Goal: Task Accomplishment & Management: Manage account settings

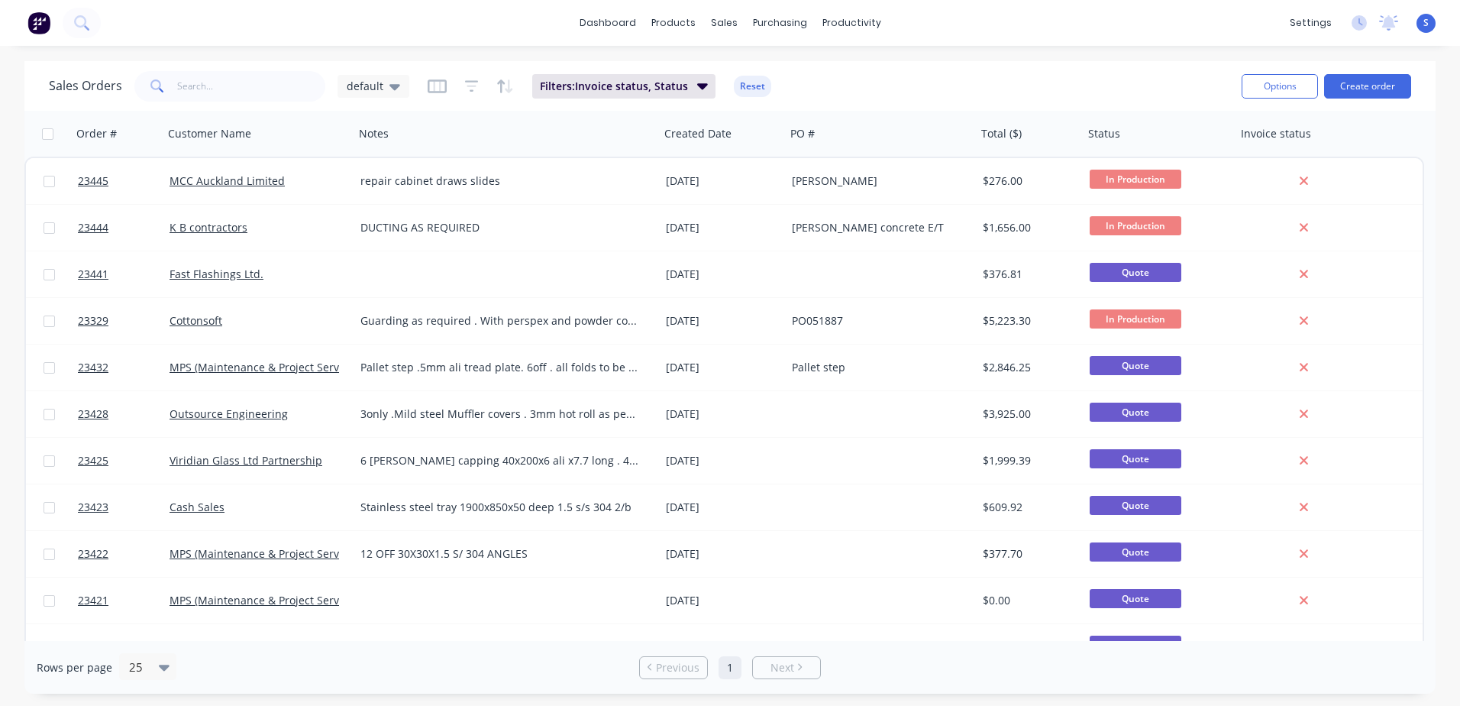
click at [140, 187] on link "23445" at bounding box center [124, 181] width 92 height 46
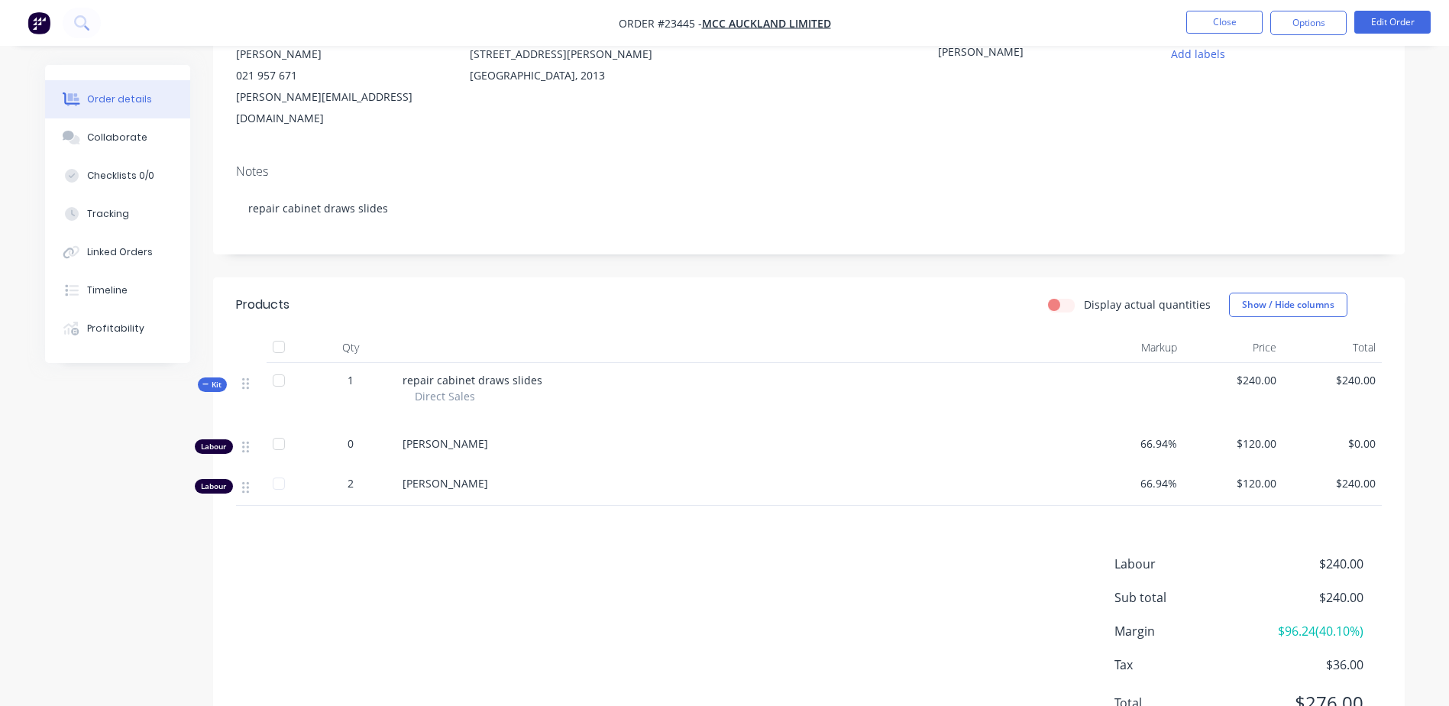
scroll to position [219, 0]
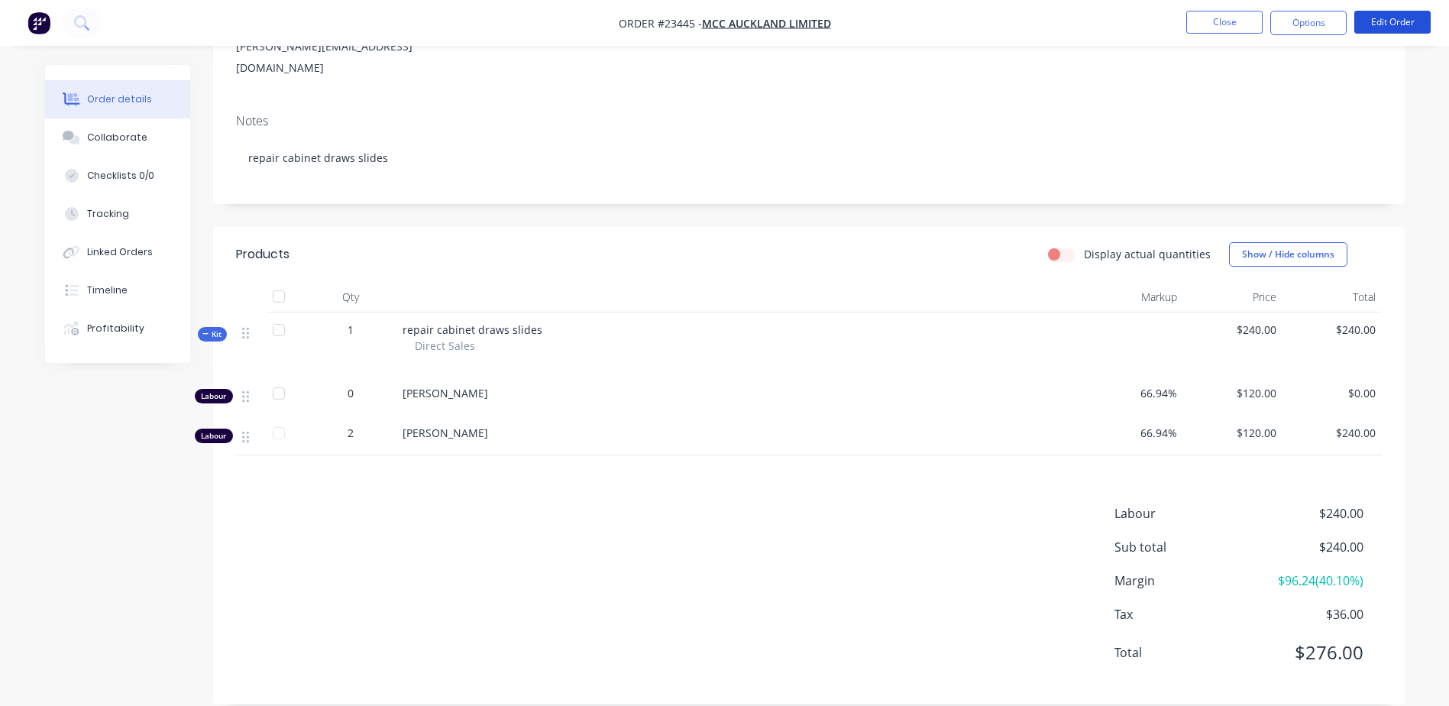
click at [1384, 18] on button "Edit Order" at bounding box center [1392, 22] width 76 height 23
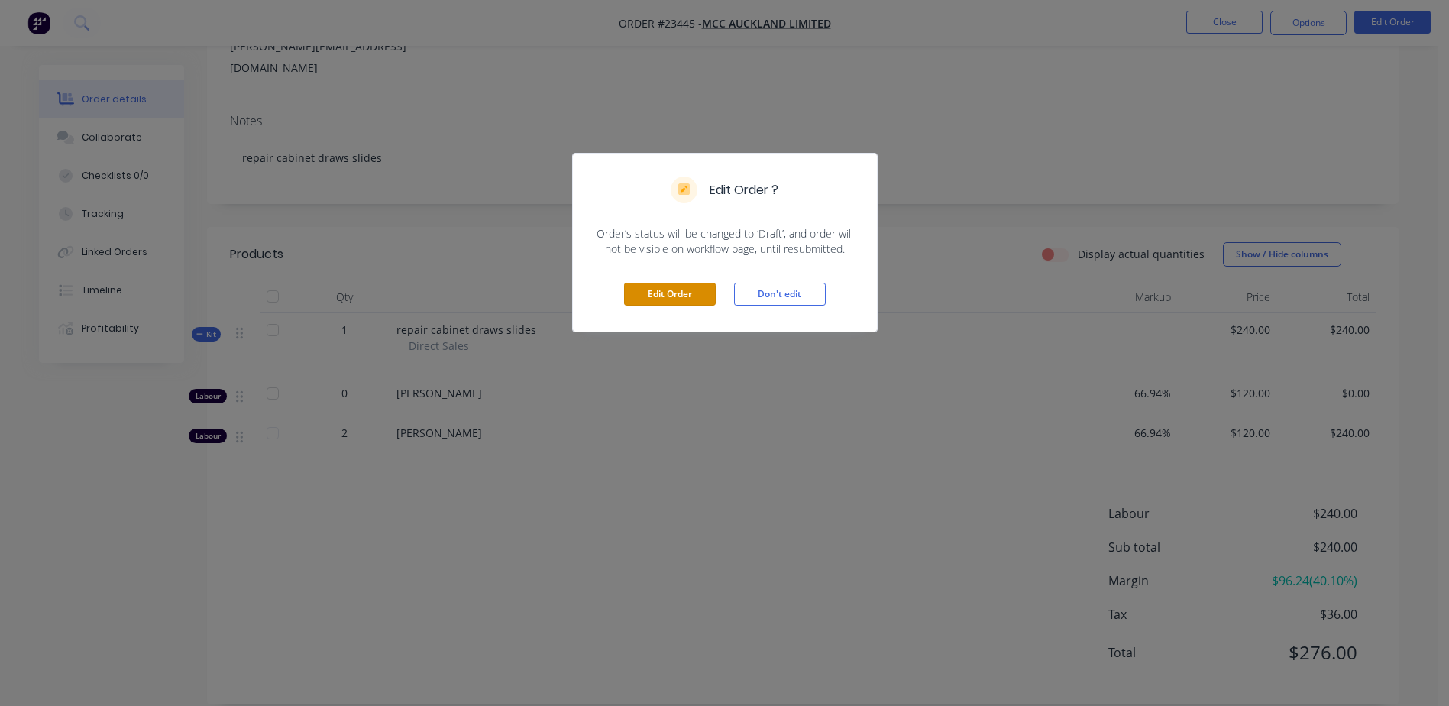
click at [661, 293] on button "Edit Order" at bounding box center [670, 294] width 92 height 23
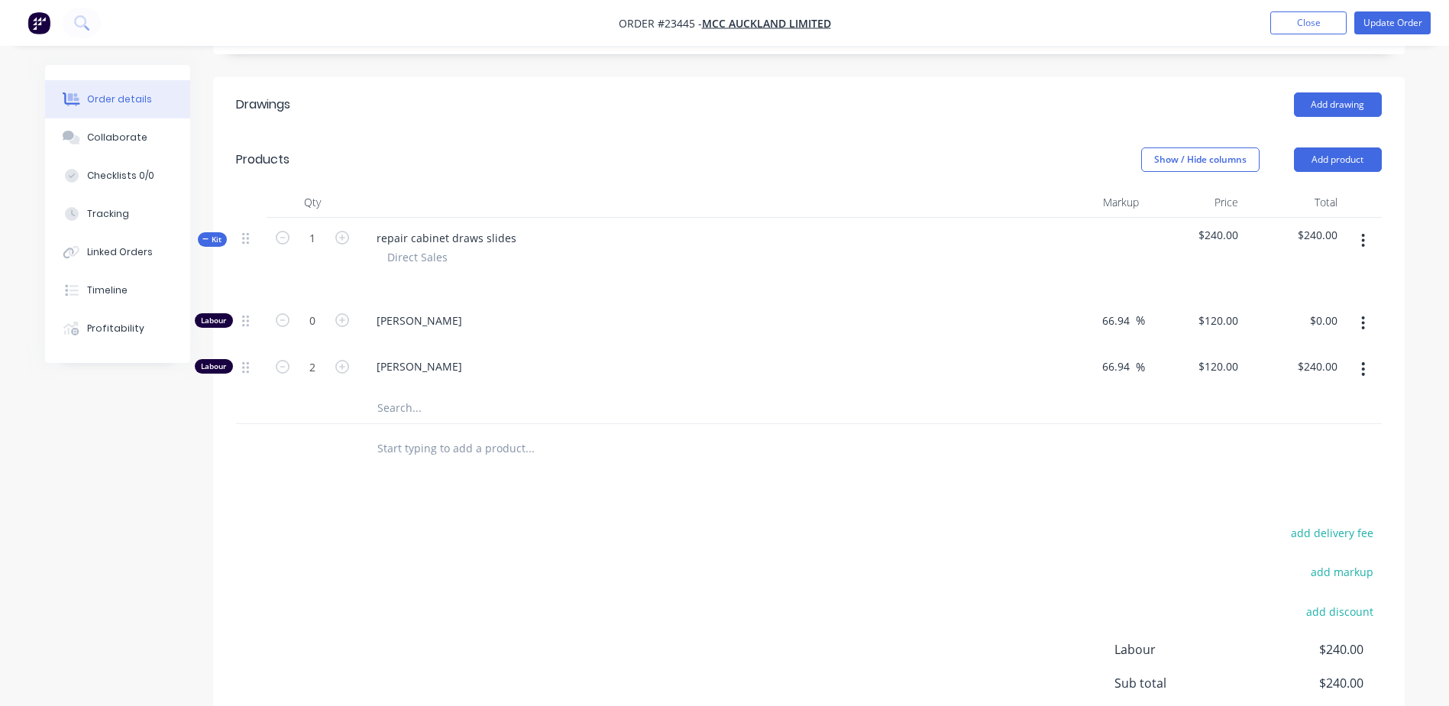
scroll to position [406, 0]
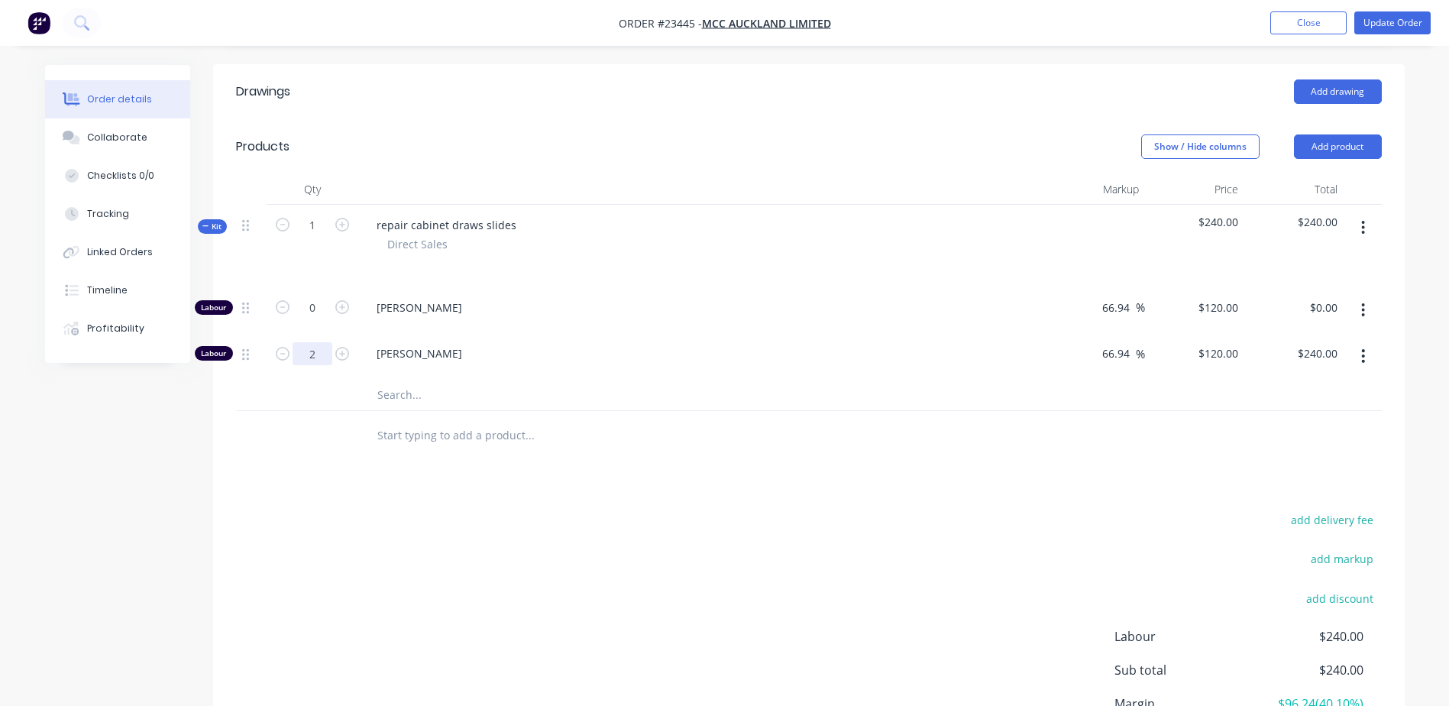
drag, startPoint x: 312, startPoint y: 309, endPoint x: 304, endPoint y: 305, distance: 8.9
click at [311, 309] on input "2" at bounding box center [313, 307] width 40 height 23
type input "1.5"
click at [1084, 411] on div at bounding box center [809, 436] width 1146 height 50
type input "$180.00"
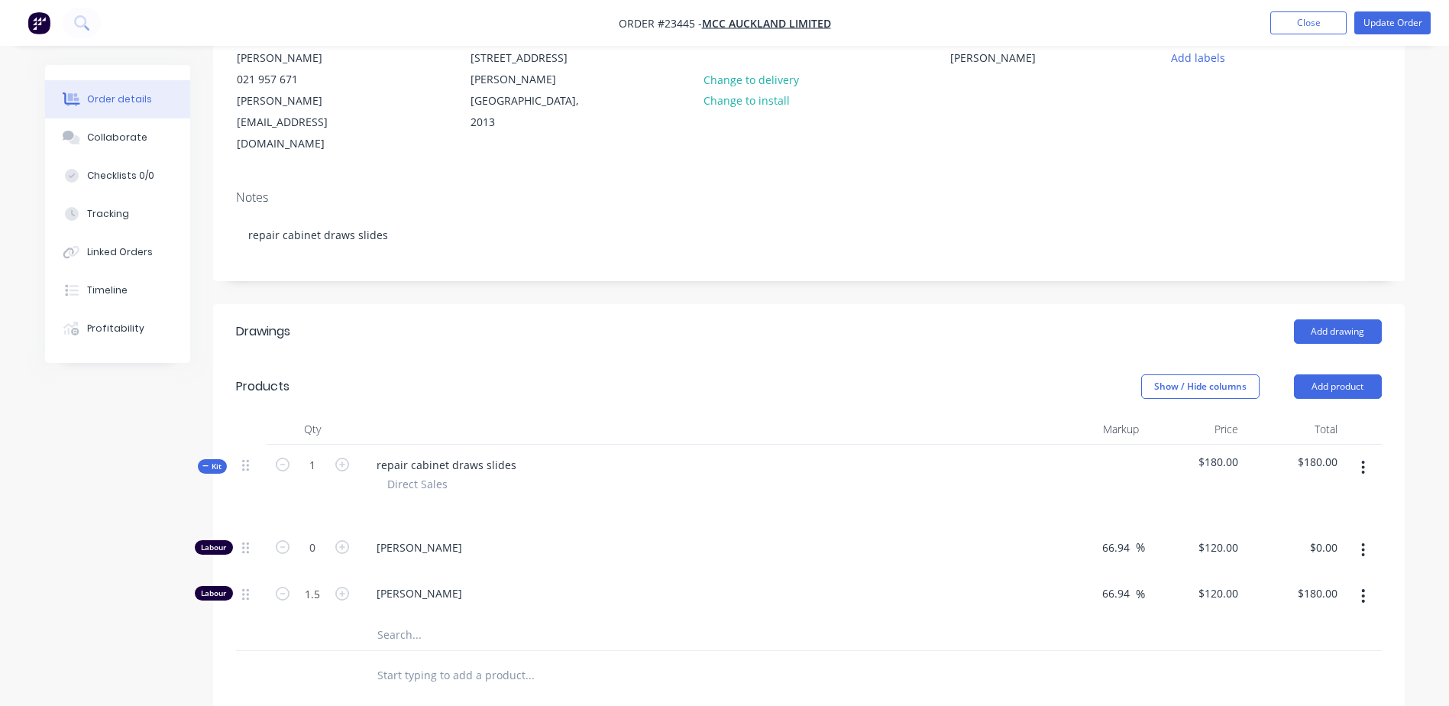
scroll to position [508, 0]
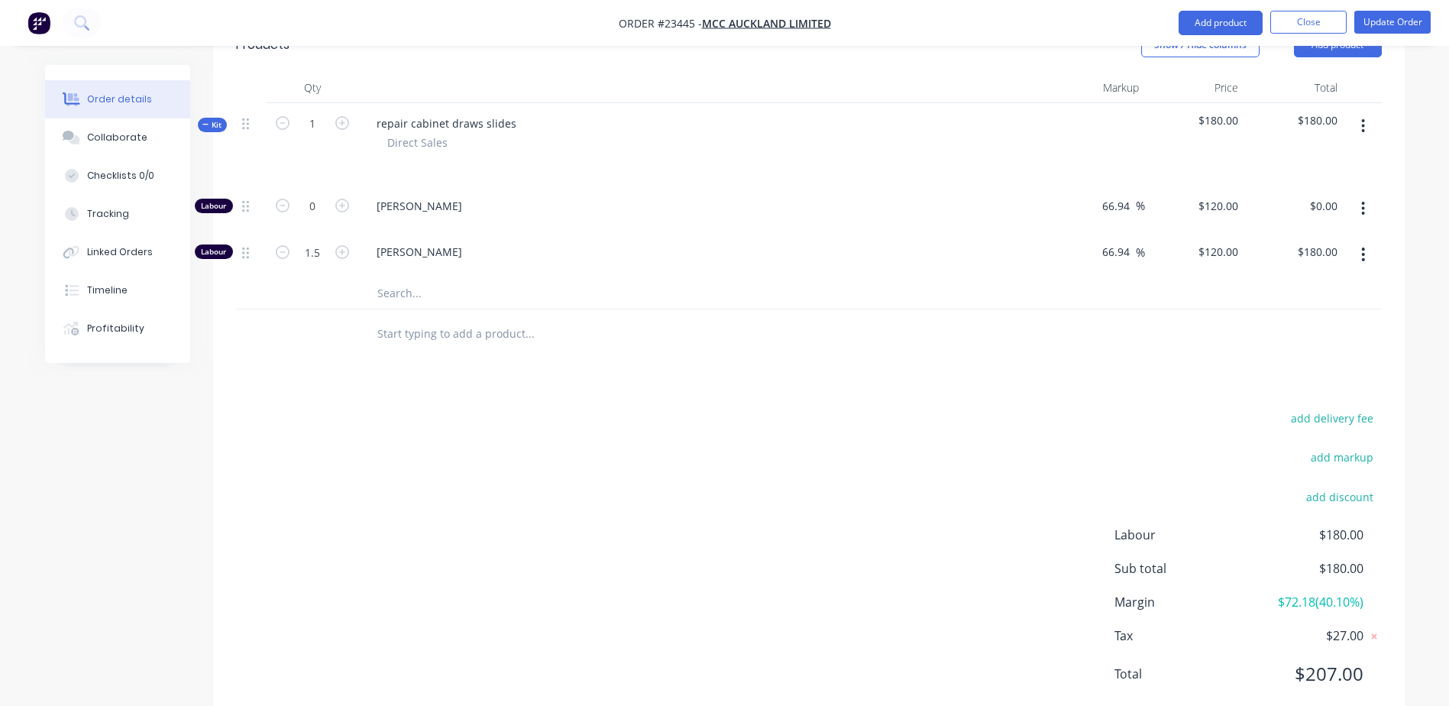
click at [1317, 24] on button "Close" at bounding box center [1308, 22] width 76 height 23
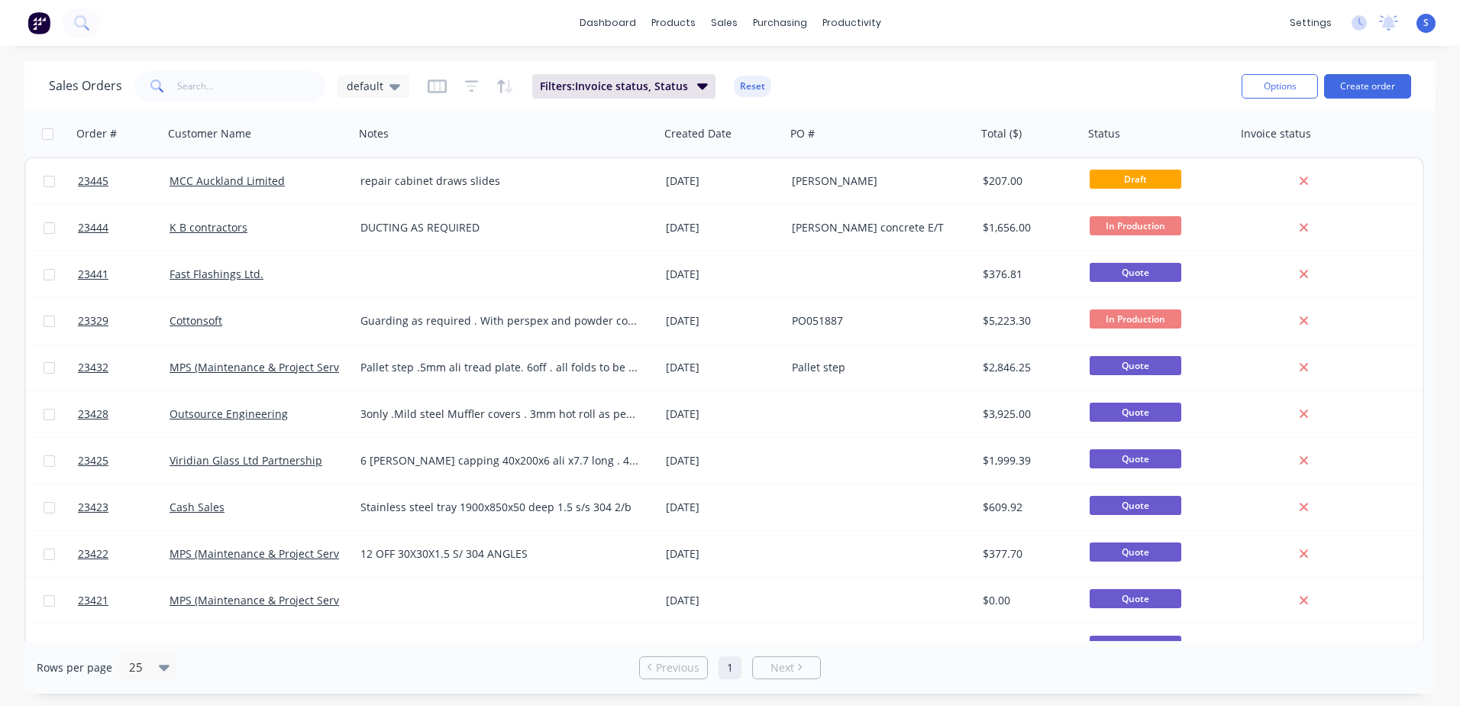
click at [1133, 177] on span "Draft" at bounding box center [1136, 179] width 92 height 19
click at [1370, 82] on button "Create order" at bounding box center [1367, 86] width 87 height 24
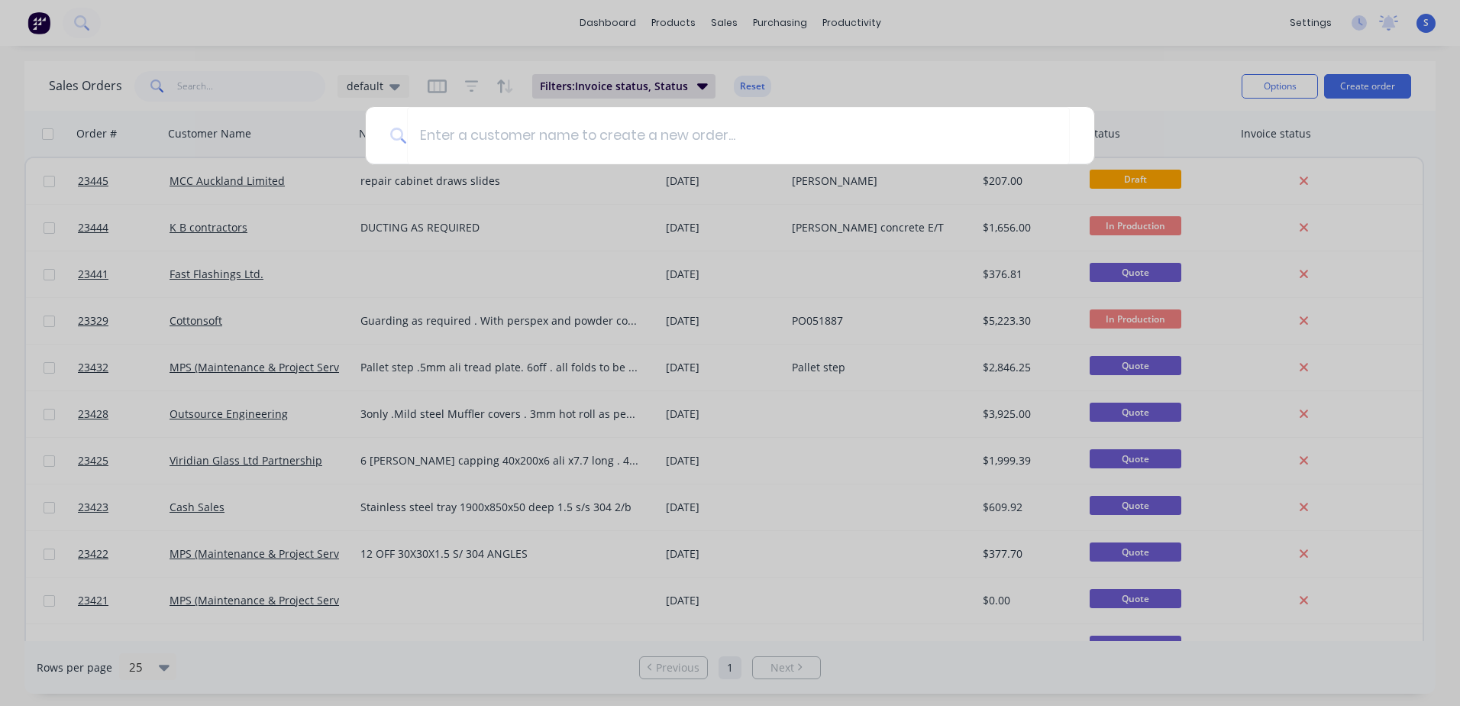
click at [843, 63] on div at bounding box center [730, 353] width 1460 height 706
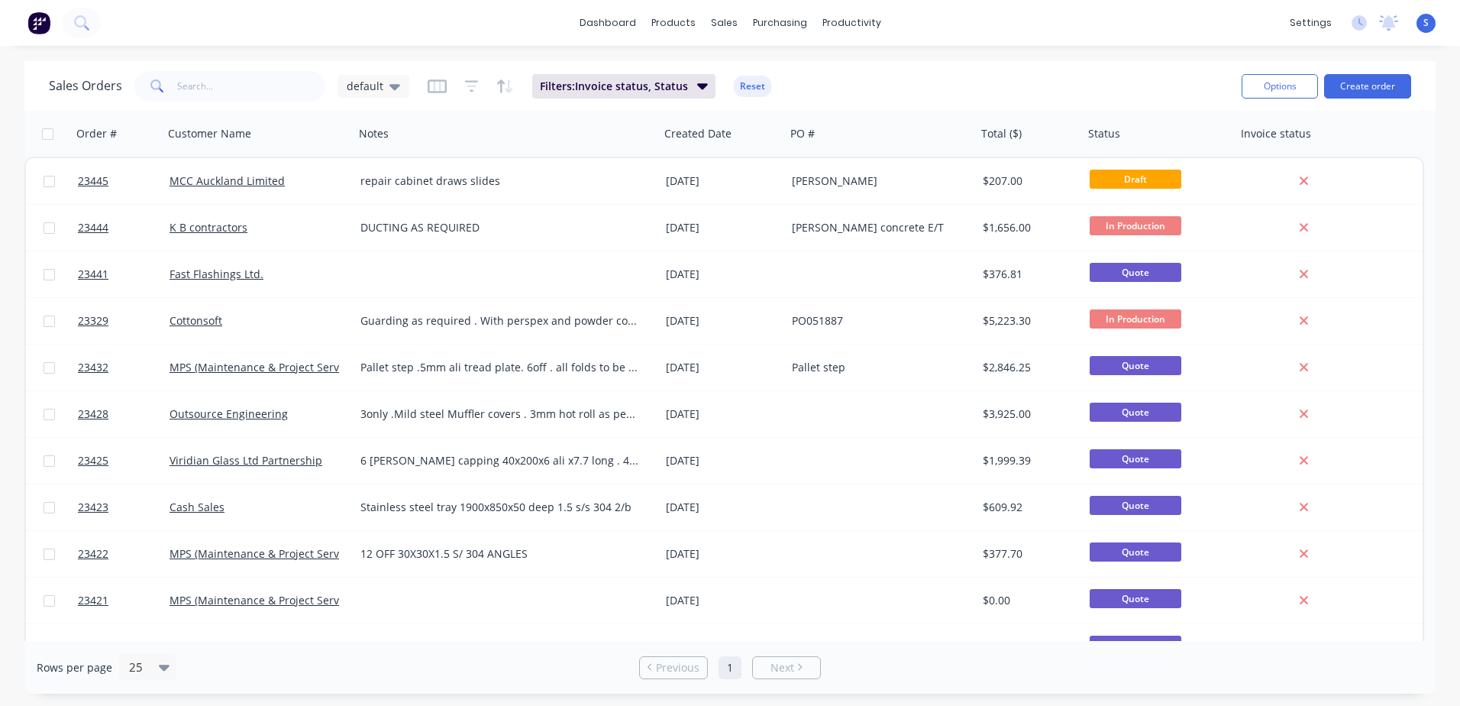
click at [152, 181] on link "23445" at bounding box center [124, 181] width 92 height 46
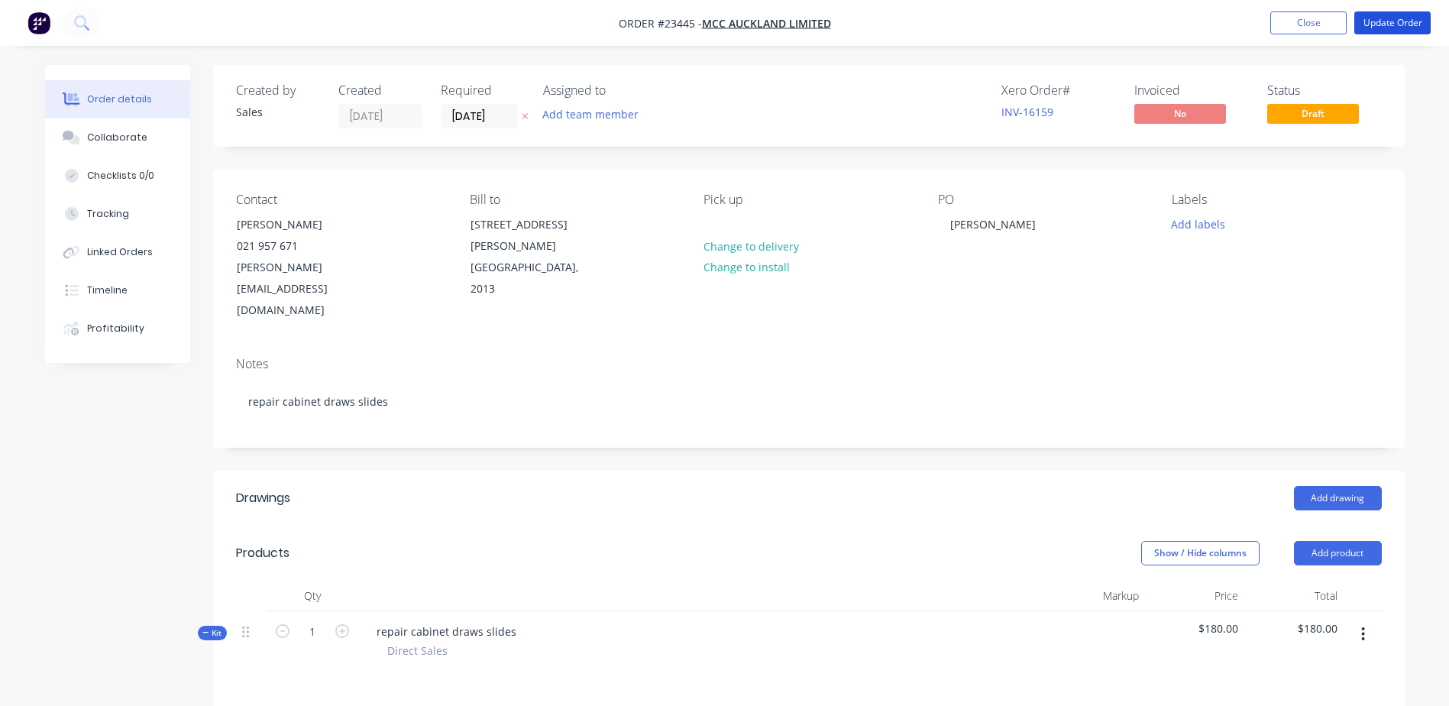
click at [1385, 17] on button "Update Order" at bounding box center [1392, 22] width 76 height 23
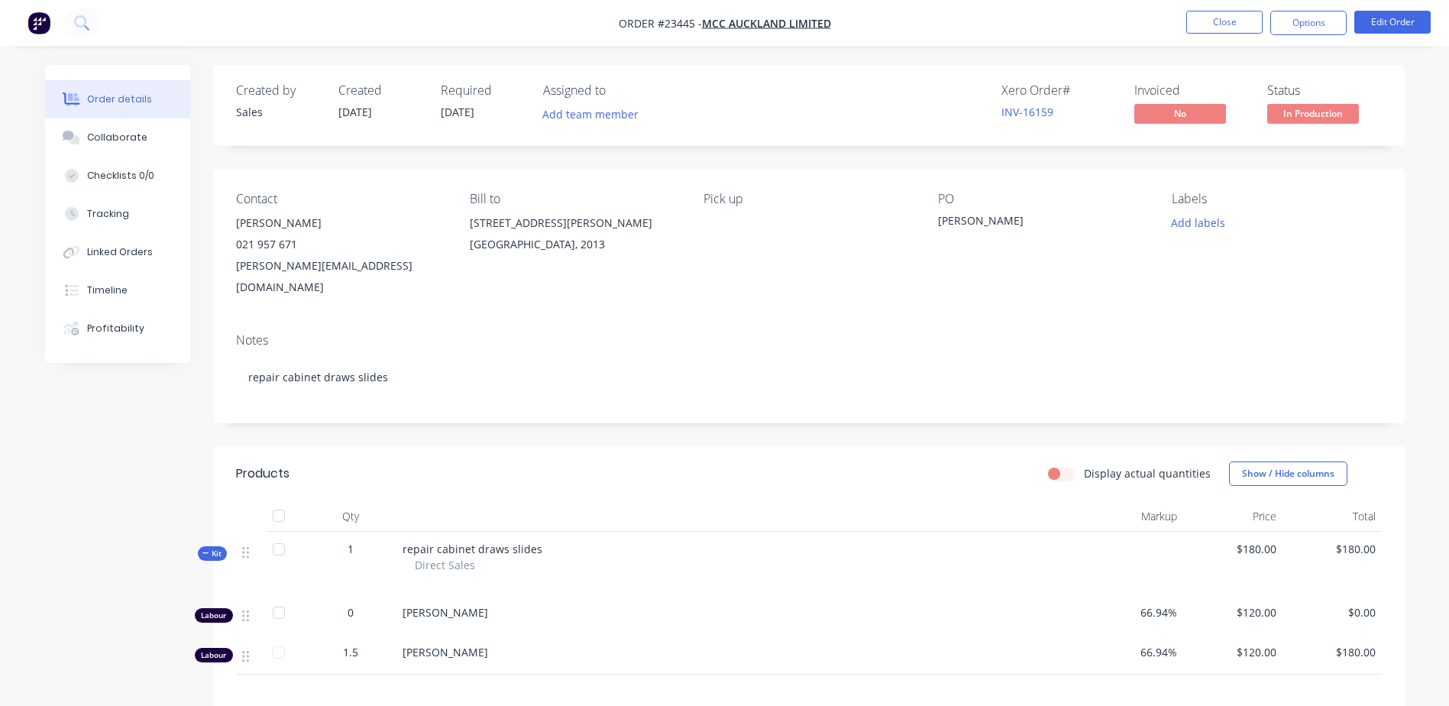
click at [1223, 21] on button "Close" at bounding box center [1224, 22] width 76 height 23
